Goal: Navigation & Orientation: Understand site structure

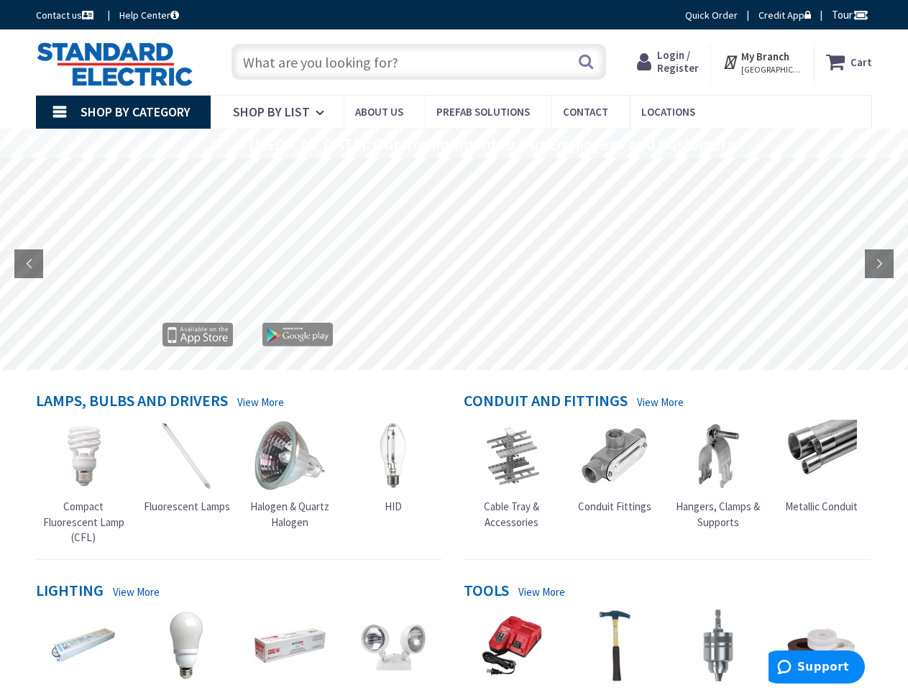
click at [453, 345] on rs-layer at bounding box center [455, 265] width 908 height 213
click at [847, 14] on span "Tour" at bounding box center [849, 15] width 37 height 14
click at [762, 62] on strong "My Branch" at bounding box center [765, 57] width 48 height 14
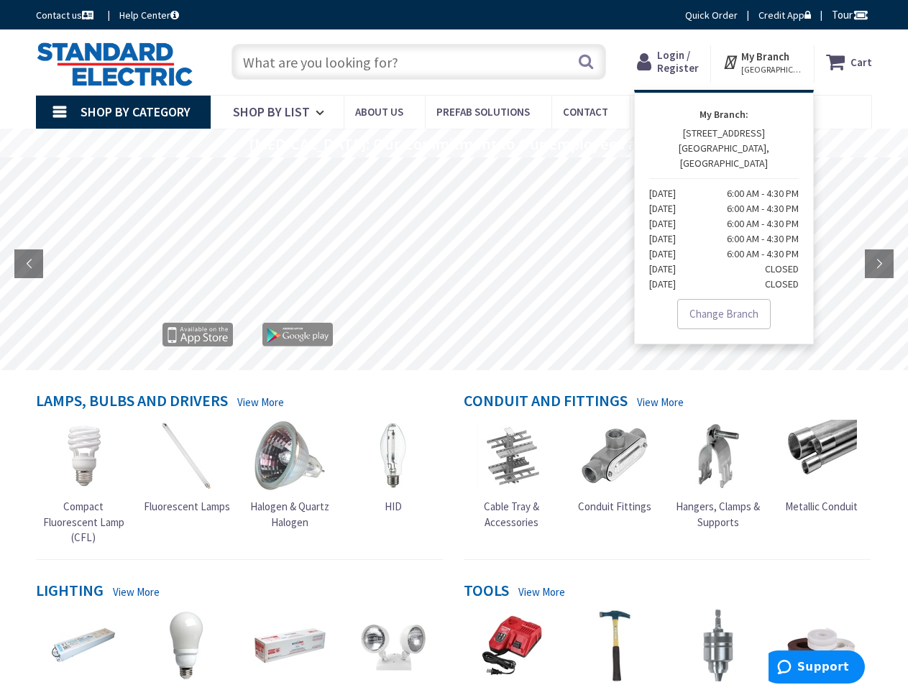
click at [123, 112] on span "Shop By Category" at bounding box center [135, 111] width 110 height 17
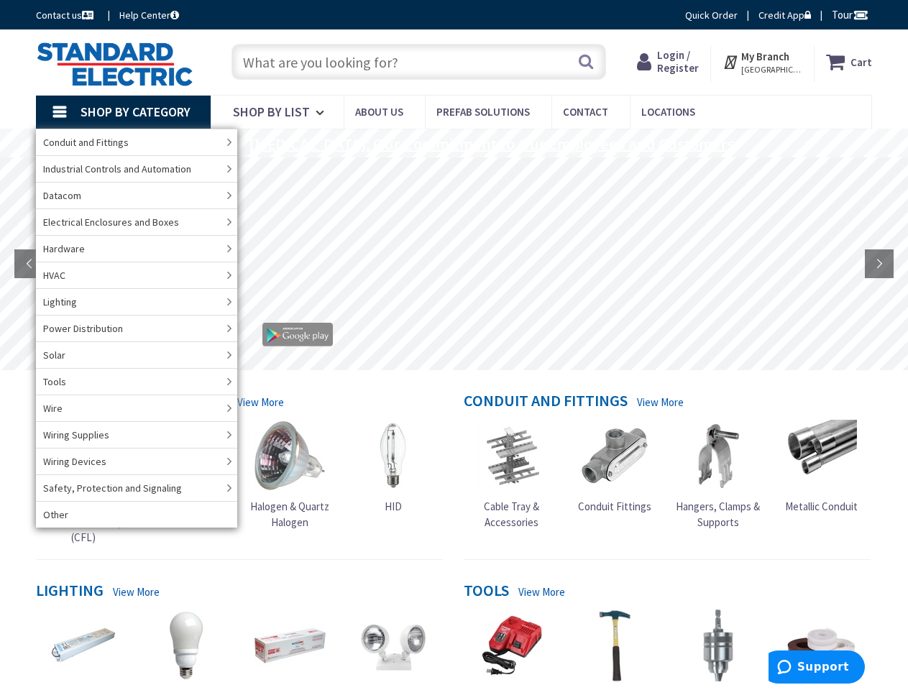
click at [453, 143] on rs-layer "[MEDICAL_DATA]: Our Commitment to Our Employees and Customers" at bounding box center [491, 145] width 485 height 16
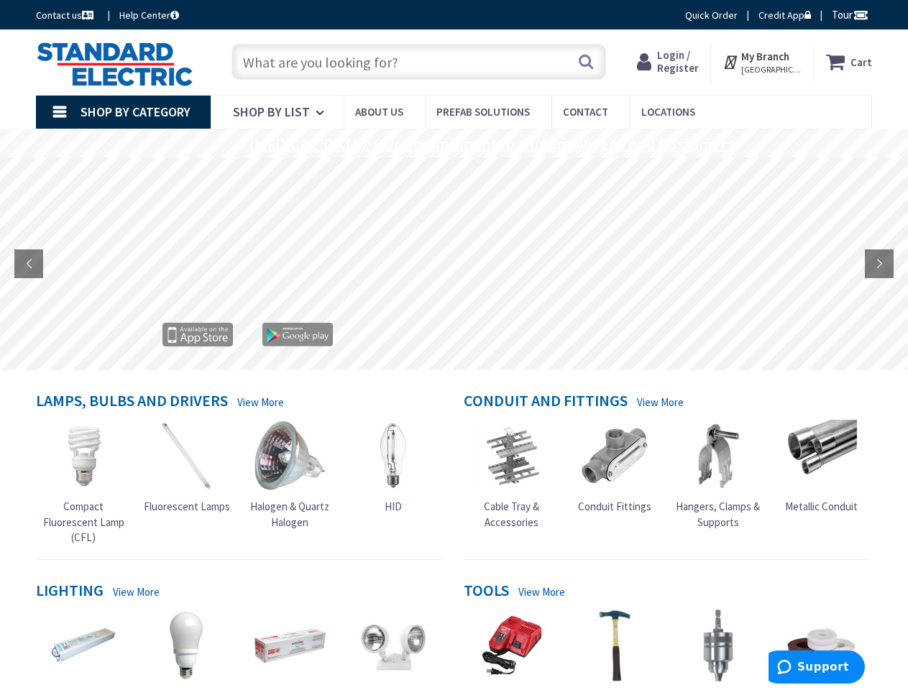
click at [474, 144] on rs-layer "[MEDICAL_DATA]: Our Commitment to Our Employees and Customers" at bounding box center [491, 145] width 485 height 16
click at [453, 264] on rs-layer at bounding box center [455, 265] width 908 height 213
